Goal: Use online tool/utility: Use online tool/utility

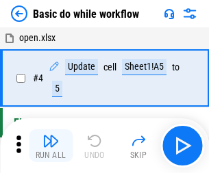
click at [51, 146] on img "button" at bounding box center [51, 141] width 16 height 16
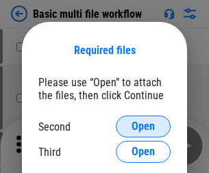
click at [143, 127] on span "Open" at bounding box center [143, 126] width 23 height 11
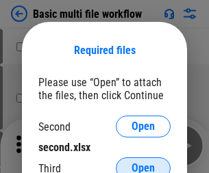
click at [143, 163] on span "Open" at bounding box center [143, 168] width 23 height 11
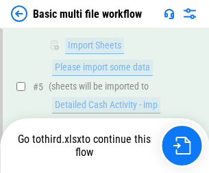
scroll to position [379, 0]
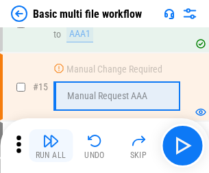
click at [51, 146] on img "button" at bounding box center [51, 141] width 16 height 16
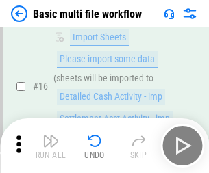
scroll to position [913, 0]
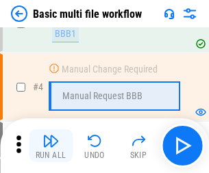
click at [51, 146] on img "button" at bounding box center [51, 141] width 16 height 16
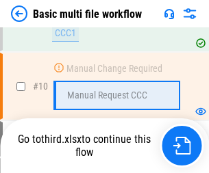
scroll to position [643, 0]
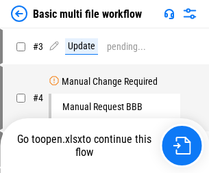
scroll to position [56, 0]
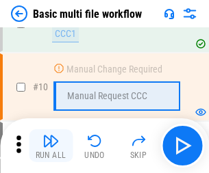
click at [51, 146] on img "button" at bounding box center [51, 141] width 16 height 16
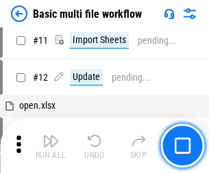
click at [51, 146] on img "button" at bounding box center [51, 141] width 16 height 16
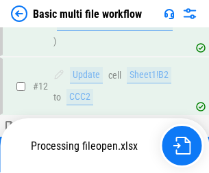
scroll to position [643, 0]
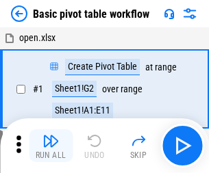
click at [51, 146] on img "button" at bounding box center [51, 141] width 16 height 16
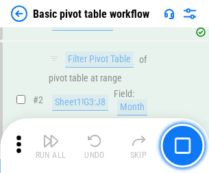
scroll to position [328, 0]
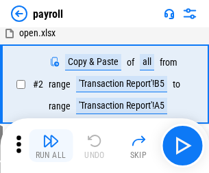
click at [51, 146] on img "button" at bounding box center [51, 141] width 16 height 16
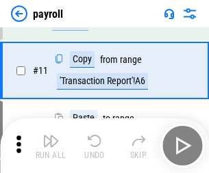
scroll to position [99, 0]
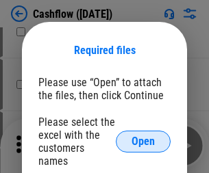
click at [143, 136] on span "Open" at bounding box center [143, 141] width 23 height 11
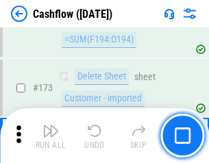
scroll to position [1452, 0]
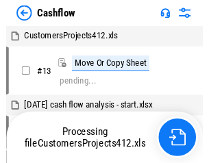
scroll to position [16, 0]
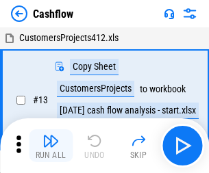
click at [51, 136] on img "button" at bounding box center [51, 141] width 16 height 16
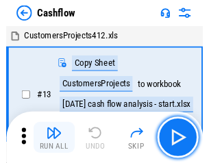
scroll to position [16, 0]
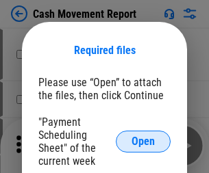
click at [143, 142] on span "Open" at bounding box center [143, 141] width 23 height 11
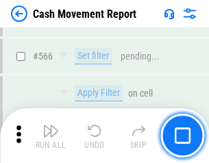
scroll to position [6285, 0]
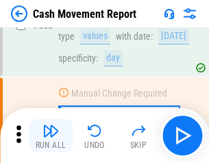
click at [51, 136] on img "button" at bounding box center [51, 131] width 16 height 16
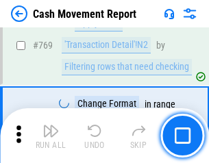
scroll to position [7620, 0]
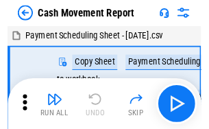
scroll to position [25, 0]
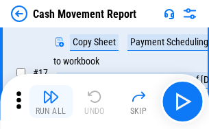
click at [51, 101] on img "button" at bounding box center [51, 96] width 16 height 16
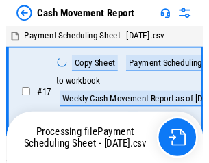
scroll to position [8, 0]
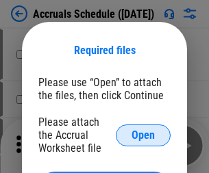
click at [143, 135] on span "Open" at bounding box center [143, 135] width 23 height 11
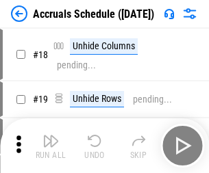
scroll to position [132, 0]
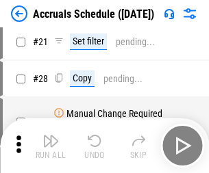
click at [51, 146] on img "button" at bounding box center [51, 141] width 16 height 16
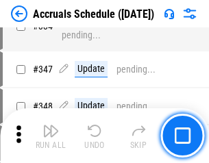
scroll to position [2836, 0]
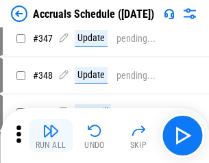
click at [51, 136] on img "button" at bounding box center [51, 131] width 16 height 16
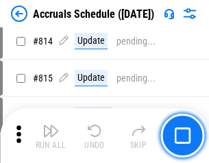
scroll to position [6051, 0]
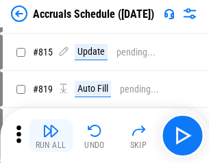
click at [51, 136] on img "button" at bounding box center [51, 131] width 16 height 16
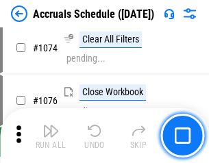
scroll to position [8214, 0]
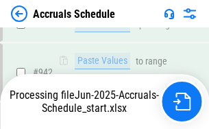
scroll to position [7395, 0]
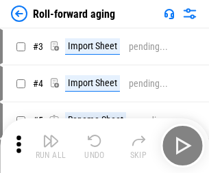
click at [51, 136] on img "button" at bounding box center [51, 141] width 16 height 16
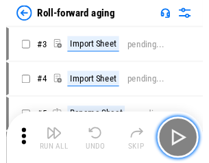
scroll to position [2, 0]
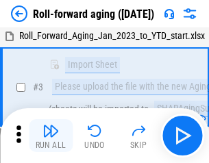
click at [51, 136] on img "button" at bounding box center [51, 131] width 16 height 16
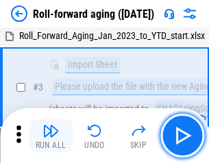
scroll to position [88, 0]
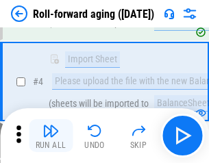
click at [51, 136] on img "button" at bounding box center [51, 131] width 16 height 16
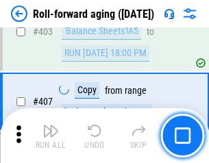
scroll to position [4755, 0]
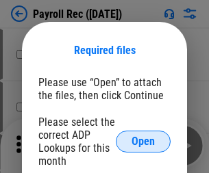
click at [143, 142] on span "Open" at bounding box center [143, 141] width 23 height 11
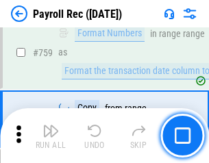
scroll to position [8235, 0]
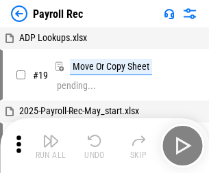
click at [51, 146] on img "button" at bounding box center [51, 141] width 16 height 16
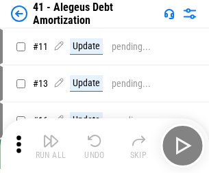
click at [51, 146] on img "button" at bounding box center [51, 141] width 16 height 16
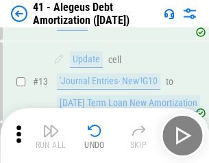
scroll to position [169, 0]
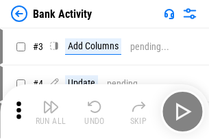
click at [51, 112] on img "button" at bounding box center [51, 107] width 16 height 16
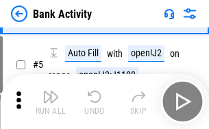
scroll to position [73, 0]
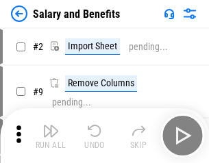
click at [51, 136] on img "button" at bounding box center [51, 131] width 16 height 16
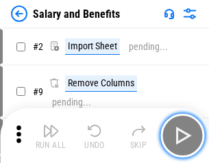
scroll to position [19, 0]
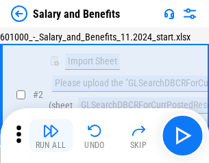
click at [51, 136] on img "button" at bounding box center [51, 131] width 16 height 16
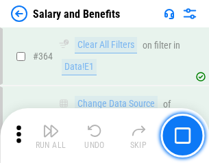
scroll to position [6458, 0]
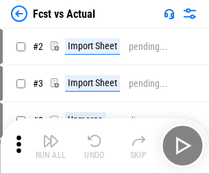
click at [51, 136] on img "button" at bounding box center [51, 141] width 16 height 16
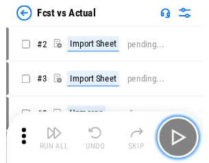
scroll to position [18, 0]
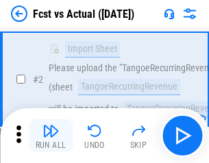
click at [51, 136] on img "button" at bounding box center [51, 131] width 16 height 16
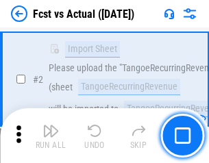
scroll to position [128, 0]
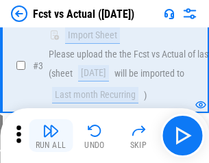
click at [51, 136] on img "button" at bounding box center [51, 131] width 16 height 16
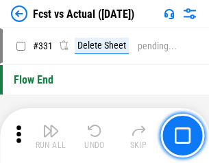
scroll to position [6564, 0]
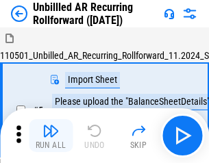
click at [51, 136] on img "button" at bounding box center [51, 131] width 16 height 16
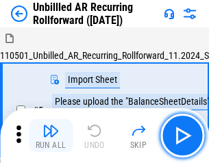
scroll to position [29, 0]
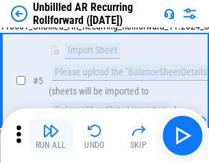
click at [51, 136] on img "button" at bounding box center [51, 131] width 16 height 16
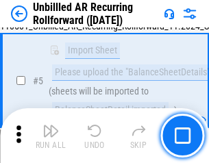
scroll to position [129, 0]
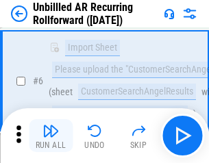
click at [51, 136] on img "button" at bounding box center [51, 131] width 16 height 16
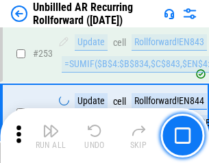
scroll to position [4658, 0]
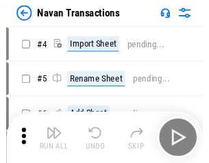
scroll to position [22, 0]
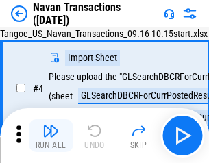
click at [51, 136] on img "button" at bounding box center [51, 131] width 16 height 16
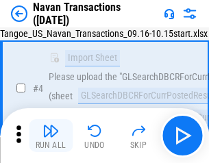
click at [51, 136] on img "button" at bounding box center [51, 131] width 16 height 16
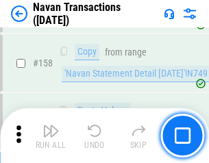
scroll to position [4446, 0]
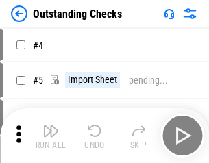
click at [51, 136] on img "button" at bounding box center [51, 131] width 16 height 16
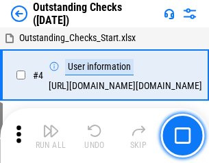
scroll to position [58, 0]
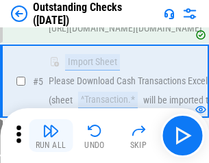
click at [51, 136] on img "button" at bounding box center [51, 131] width 16 height 16
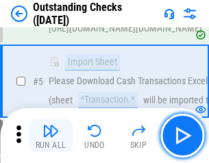
scroll to position [143, 0]
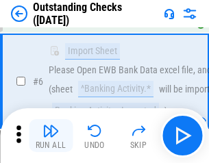
click at [51, 136] on img "button" at bounding box center [51, 131] width 16 height 16
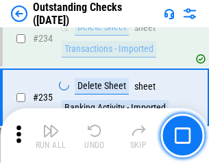
scroll to position [4164, 0]
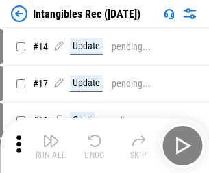
click at [51, 146] on img "button" at bounding box center [51, 141] width 16 height 16
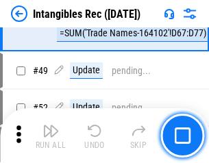
scroll to position [534, 0]
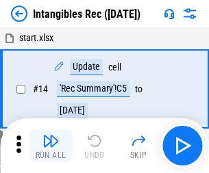
click at [51, 146] on img "button" at bounding box center [51, 141] width 16 height 16
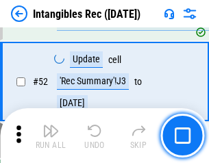
scroll to position [534, 0]
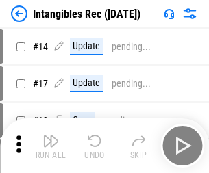
click at [51, 146] on img "button" at bounding box center [51, 141] width 16 height 16
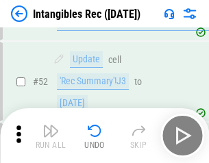
scroll to position [534, 0]
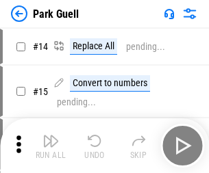
click at [51, 136] on img "button" at bounding box center [51, 141] width 16 height 16
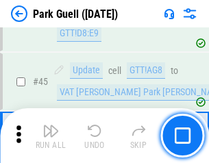
scroll to position [1715, 0]
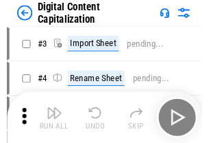
scroll to position [40, 0]
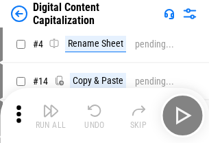
click at [51, 115] on img "button" at bounding box center [51, 110] width 16 height 16
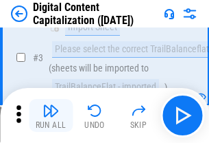
click at [51, 115] on img "button" at bounding box center [51, 110] width 16 height 16
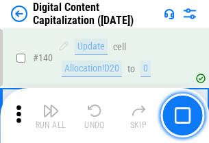
scroll to position [1454, 0]
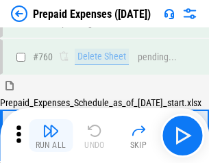
click at [51, 136] on img "button" at bounding box center [51, 131] width 16 height 16
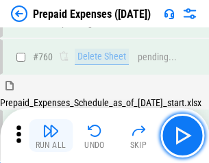
scroll to position [3801, 0]
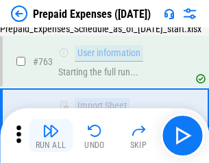
click at [51, 136] on img "button" at bounding box center [51, 131] width 16 height 16
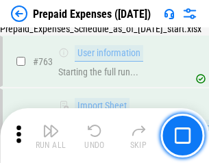
scroll to position [3882, 0]
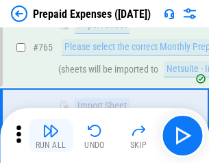
click at [51, 136] on img "button" at bounding box center [51, 131] width 16 height 16
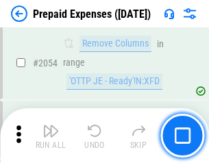
scroll to position [14335, 0]
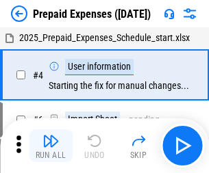
click at [51, 146] on img "button" at bounding box center [51, 141] width 16 height 16
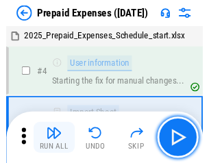
scroll to position [60, 0]
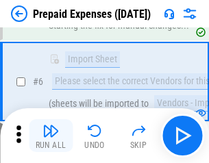
click at [51, 136] on img "button" at bounding box center [51, 131] width 16 height 16
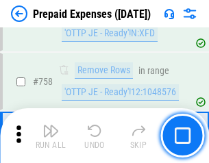
scroll to position [4886, 0]
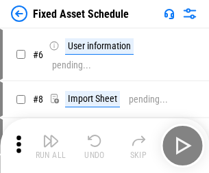
click at [51, 146] on img "button" at bounding box center [51, 141] width 16 height 16
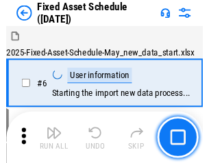
scroll to position [74, 0]
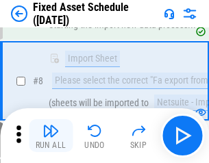
click at [51, 136] on img "button" at bounding box center [51, 131] width 16 height 16
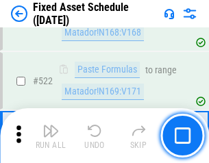
scroll to position [4766, 0]
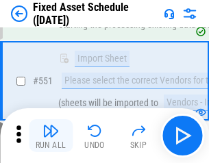
click at [51, 136] on img "button" at bounding box center [51, 131] width 16 height 16
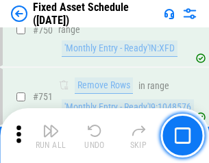
scroll to position [6686, 0]
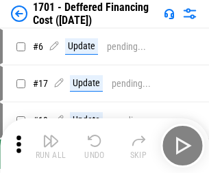
click at [51, 146] on img "button" at bounding box center [51, 141] width 16 height 16
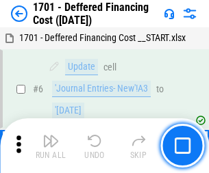
scroll to position [165, 0]
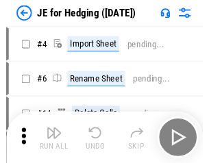
scroll to position [2, 0]
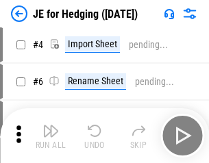
click at [51, 136] on img "button" at bounding box center [51, 131] width 16 height 16
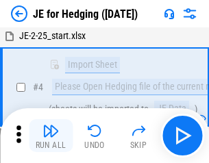
click at [51, 136] on img "button" at bounding box center [51, 131] width 16 height 16
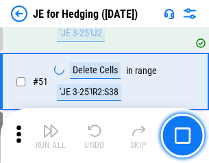
scroll to position [888, 0]
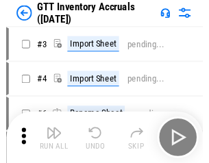
scroll to position [2, 0]
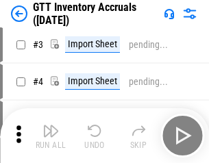
click at [51, 136] on img "button" at bounding box center [51, 131] width 16 height 16
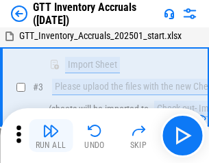
click at [51, 136] on img "button" at bounding box center [51, 131] width 16 height 16
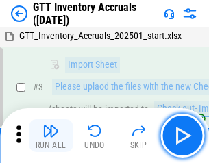
scroll to position [88, 0]
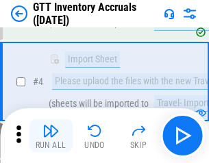
click at [51, 136] on img "button" at bounding box center [51, 131] width 16 height 16
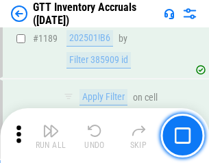
scroll to position [11198, 0]
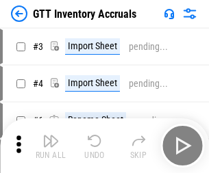
click at [51, 136] on img "button" at bounding box center [51, 141] width 16 height 16
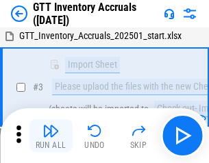
click at [51, 136] on img "button" at bounding box center [51, 131] width 16 height 16
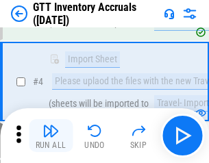
click at [51, 136] on img "button" at bounding box center [51, 131] width 16 height 16
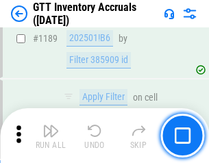
scroll to position [11198, 0]
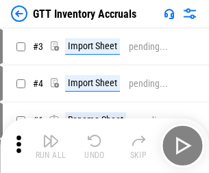
click at [51, 136] on img "button" at bounding box center [51, 141] width 16 height 16
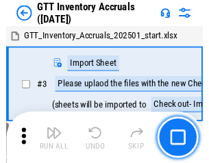
scroll to position [2, 0]
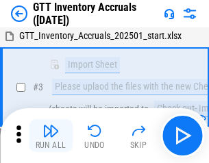
click at [51, 136] on img "button" at bounding box center [51, 131] width 16 height 16
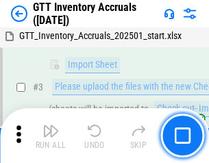
scroll to position [88, 0]
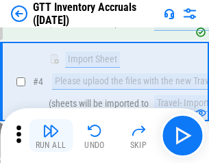
click at [51, 136] on img "button" at bounding box center [51, 131] width 16 height 16
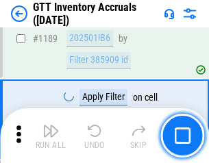
scroll to position [11198, 0]
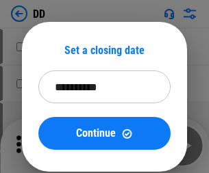
click at [51, 146] on img "button" at bounding box center [51, 141] width 16 height 16
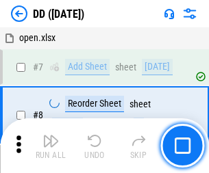
scroll to position [132, 0]
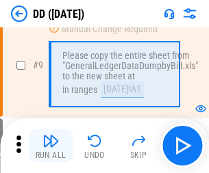
click at [51, 146] on img "button" at bounding box center [51, 141] width 16 height 16
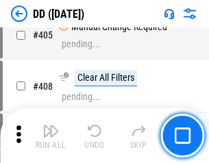
scroll to position [6136, 0]
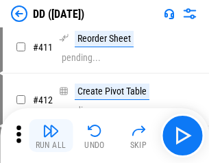
click at [51, 136] on img "button" at bounding box center [51, 131] width 16 height 16
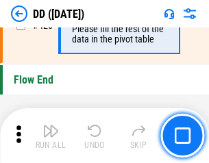
scroll to position [6564, 0]
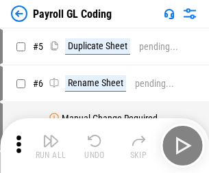
click at [51, 146] on img "button" at bounding box center [51, 141] width 16 height 16
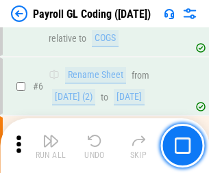
scroll to position [165, 0]
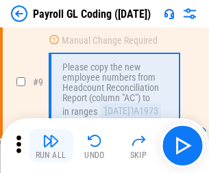
click at [51, 146] on img "button" at bounding box center [51, 141] width 16 height 16
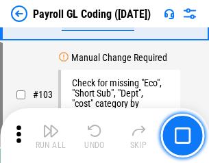
scroll to position [3217, 0]
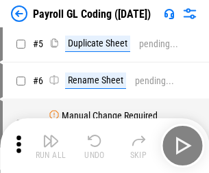
click at [51, 146] on img "button" at bounding box center [51, 141] width 16 height 16
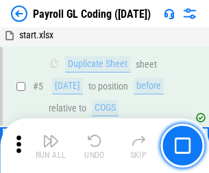
scroll to position [165, 0]
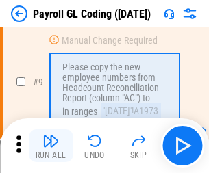
click at [51, 146] on img "button" at bounding box center [51, 141] width 16 height 16
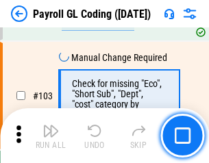
scroll to position [3217, 0]
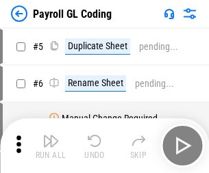
click at [51, 146] on img "button" at bounding box center [51, 141] width 16 height 16
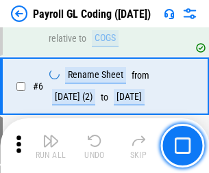
scroll to position [165, 0]
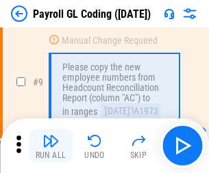
click at [51, 146] on img "button" at bounding box center [51, 141] width 16 height 16
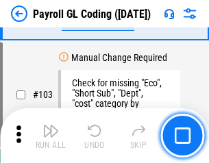
scroll to position [3217, 0]
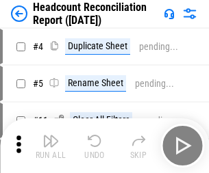
click at [51, 146] on img "button" at bounding box center [51, 141] width 16 height 16
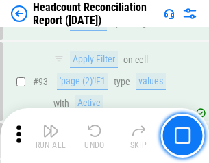
scroll to position [1313, 0]
